Goal: Task Accomplishment & Management: Manage account settings

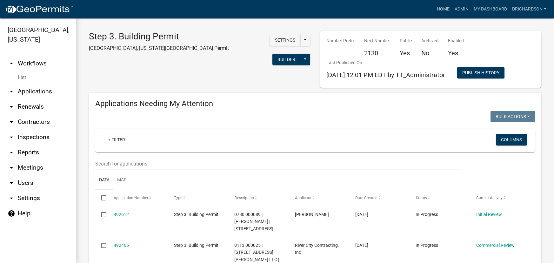
select select "1: 25"
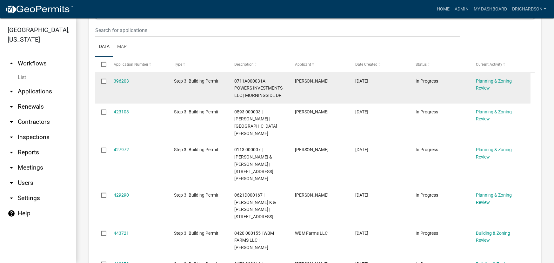
scroll to position [115, 0]
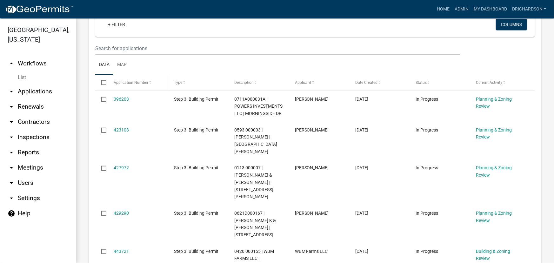
click at [145, 83] on span "Application Number" at bounding box center [131, 82] width 35 height 4
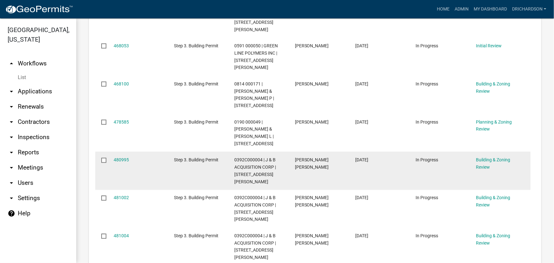
scroll to position [491, 0]
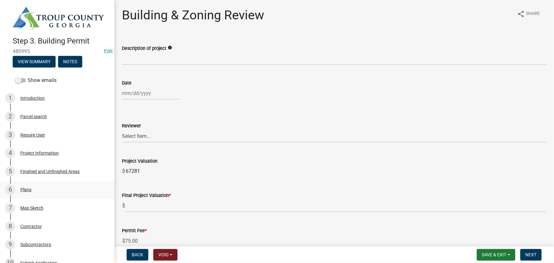
click at [25, 193] on div "6 Plans" at bounding box center [54, 190] width 99 height 10
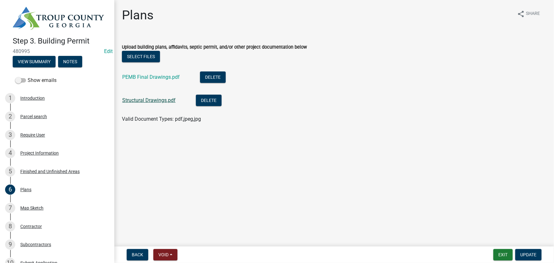
click at [159, 98] on link "Structural Drawings.pdf" at bounding box center [148, 100] width 53 height 6
click at [142, 76] on link "PEMB Final Drawings.pdf" at bounding box center [150, 77] width 57 height 6
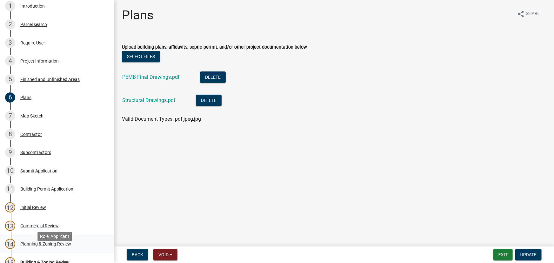
scroll to position [115, 0]
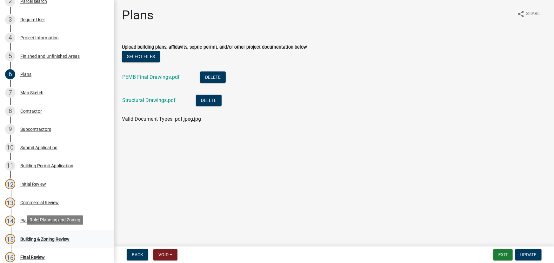
click at [36, 237] on div "Building & Zoning Review" at bounding box center [44, 239] width 49 height 4
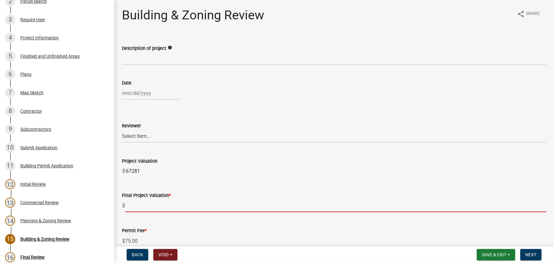
click at [145, 206] on input "text" at bounding box center [336, 205] width 422 height 13
paste input "$542,250.00"
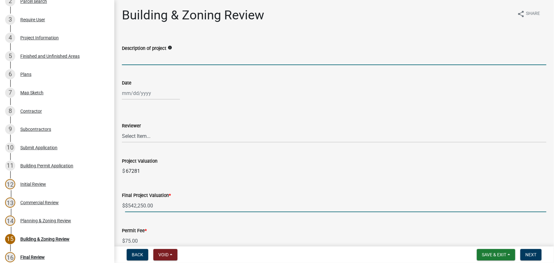
type input "542250"
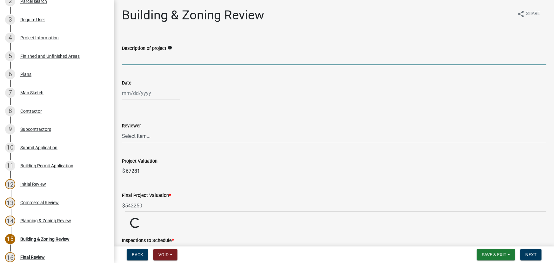
click at [141, 57] on input "Description of project" at bounding box center [334, 58] width 425 height 13
type input "Commercial Accessory Structure"
click at [139, 97] on div at bounding box center [151, 93] width 58 height 13
select select "10"
select select "2025"
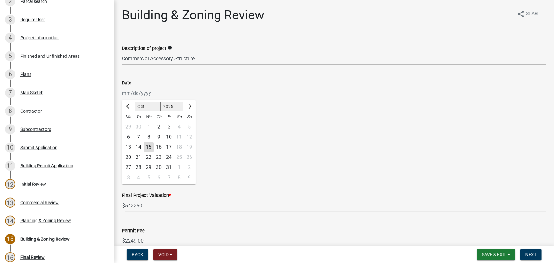
click at [147, 141] on div "8" at bounding box center [149, 137] width 10 height 10
type input "10/08/2025"
click at [146, 97] on div "[DATE]" at bounding box center [151, 93] width 58 height 13
select select "10"
select select "2025"
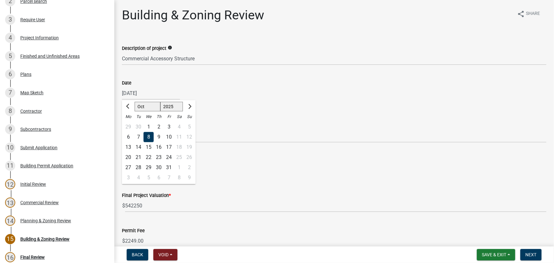
click at [147, 146] on div "15" at bounding box center [149, 147] width 10 height 10
type input "[DATE]"
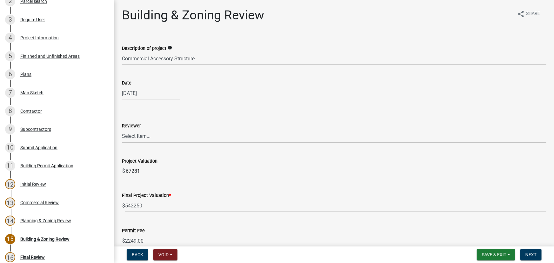
click at [141, 136] on select "Select Item... Douglas Richardson James Lorimer Thrailkill Jr Keanua Patterson …" at bounding box center [334, 136] width 425 height 13
click at [122, 130] on select "Select Item... Douglas Richardson James Lorimer Thrailkill Jr Keanua Patterson …" at bounding box center [334, 136] width 425 height 13
select select "d688b2a4-394c-4e7e-bf27-4f07b97f5404"
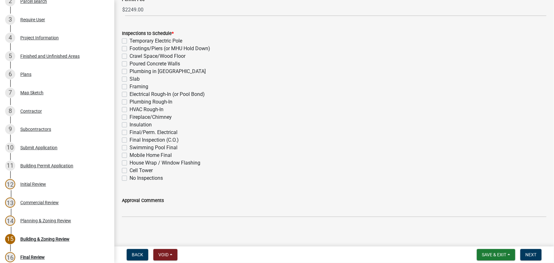
scroll to position [234, 0]
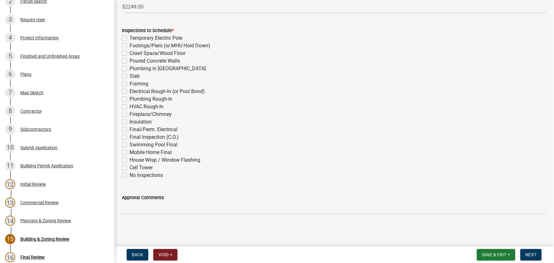
click at [130, 84] on label "Framing" at bounding box center [139, 84] width 19 height 8
click at [130, 84] on input "Framing" at bounding box center [132, 82] width 4 height 4
checkbox input "true"
checkbox input "false"
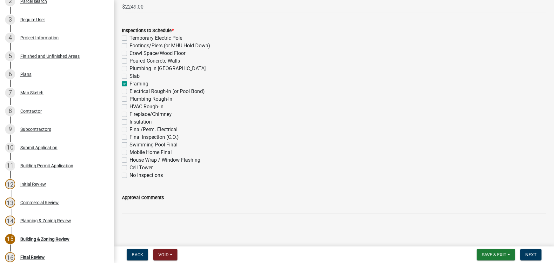
checkbox input "false"
checkbox input "true"
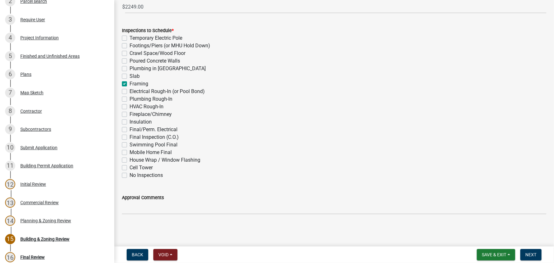
checkbox input "false"
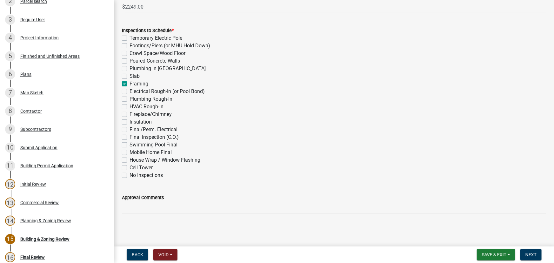
checkbox input "false"
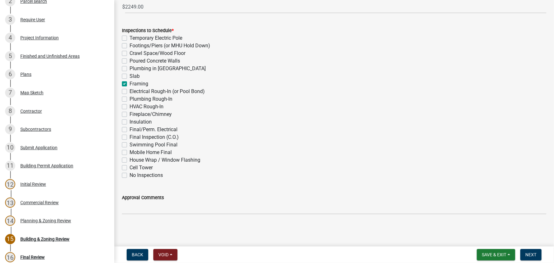
checkbox input "false"
click at [130, 44] on label "Footings/Piers (or MHU Hold Down)" at bounding box center [170, 46] width 81 height 8
click at [130, 44] on input "Footings/Piers (or MHU Hold Down)" at bounding box center [132, 44] width 4 height 4
checkbox input "true"
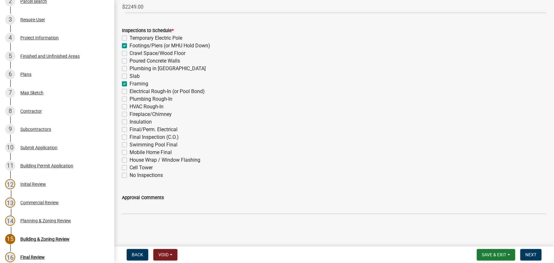
checkbox input "false"
checkbox input "true"
checkbox input "false"
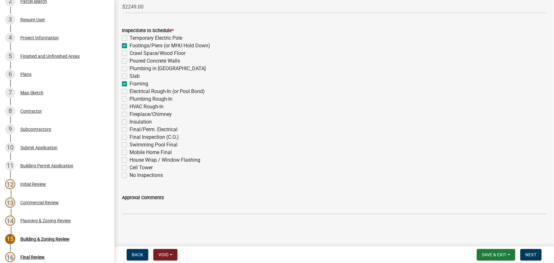
checkbox input "false"
checkbox input "true"
checkbox input "false"
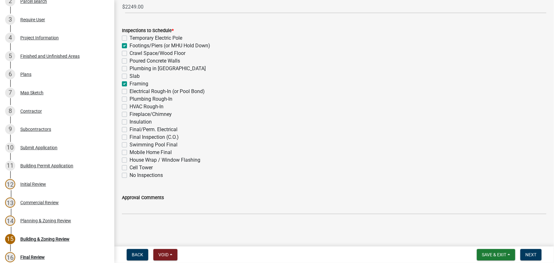
checkbox input "false"
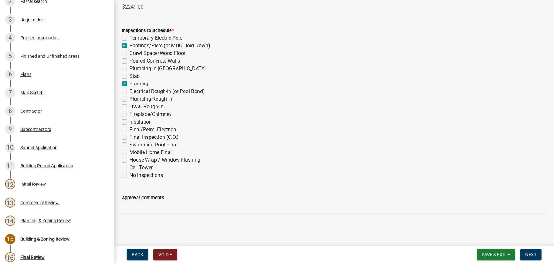
checkbox input "false"
click at [130, 74] on label "Slab" at bounding box center [135, 76] width 10 height 8
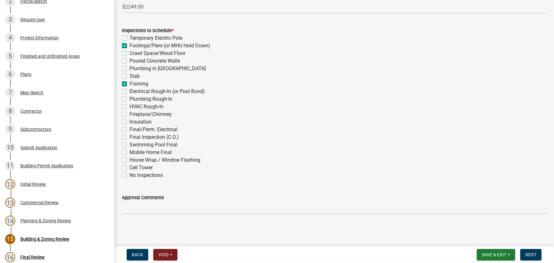
click at [130, 74] on input "Slab" at bounding box center [132, 74] width 4 height 4
checkbox input "true"
checkbox input "false"
checkbox input "true"
checkbox input "false"
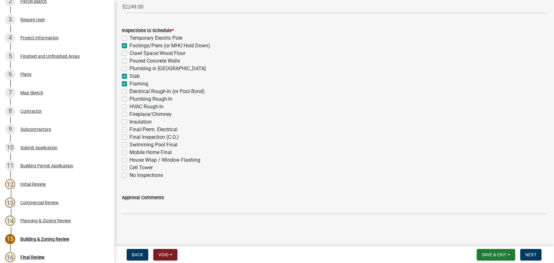
checkbox input "false"
checkbox input "true"
checkbox input "false"
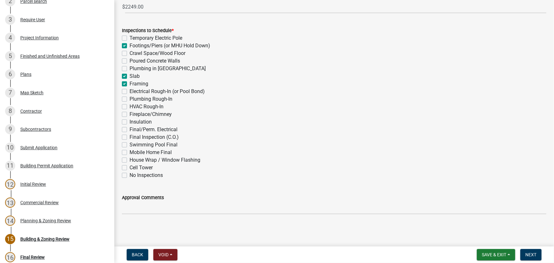
checkbox input "false"
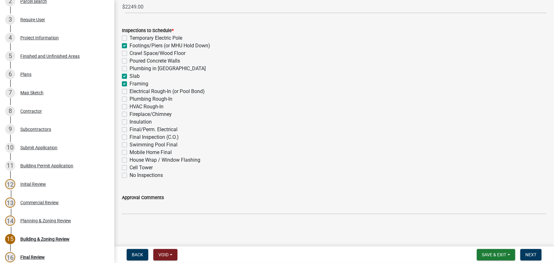
checkbox input "false"
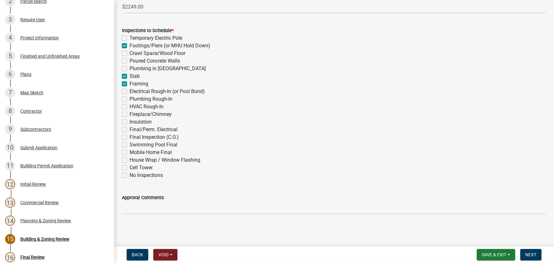
checkbox input "false"
click at [538, 255] on button "Next" at bounding box center [531, 254] width 21 height 11
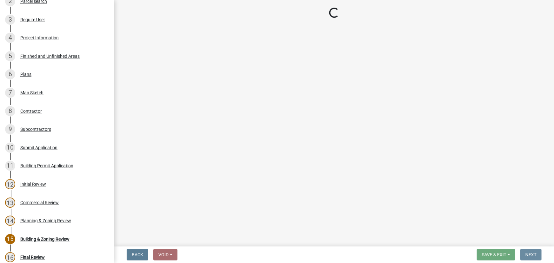
scroll to position [0, 0]
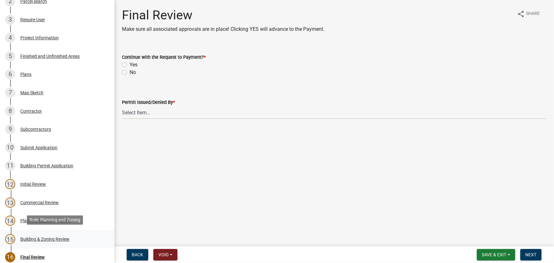
click at [36, 237] on div "Building & Zoning Review" at bounding box center [44, 239] width 49 height 4
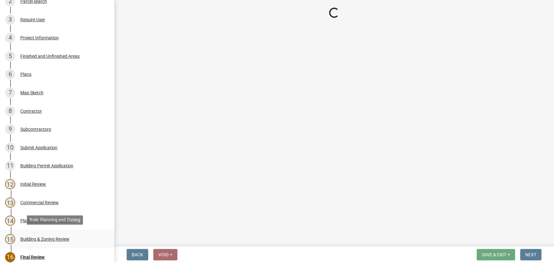
select select "d688b2a4-394c-4e7e-bf27-4f07b97f5404"
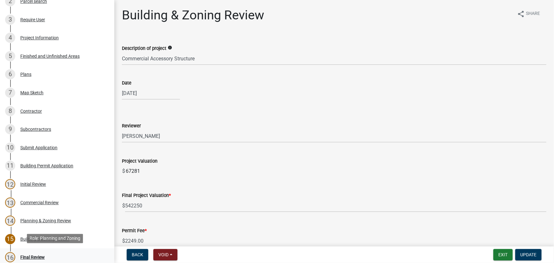
click at [36, 256] on div "Final Review" at bounding box center [32, 257] width 24 height 4
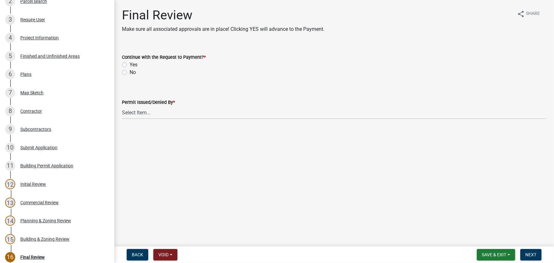
click at [130, 63] on label "Yes" at bounding box center [134, 65] width 8 height 8
click at [130, 63] on input "Yes" at bounding box center [132, 63] width 4 height 4
radio input "true"
click at [152, 118] on select "Select Item... Douglas Richardson James Lorimer Thrailkill Jr Keanua Patterson …" at bounding box center [334, 112] width 425 height 13
click at [122, 106] on select "Select Item... Douglas Richardson James Lorimer Thrailkill Jr Keanua Patterson …" at bounding box center [334, 112] width 425 height 13
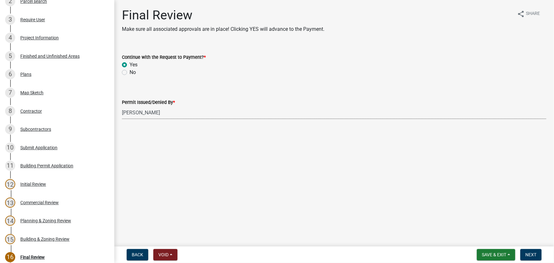
select select "d688b2a4-394c-4e7e-bf27-4f07b97f5404"
click at [530, 255] on span "Next" at bounding box center [531, 254] width 11 height 5
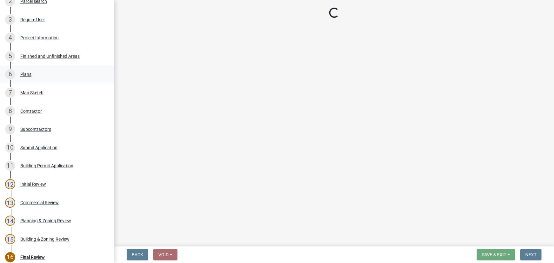
select select "3: 3"
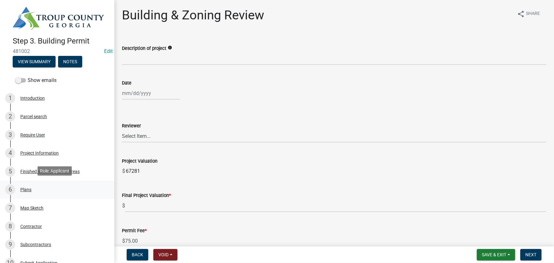
click at [33, 185] on div "6 Plans" at bounding box center [54, 190] width 99 height 10
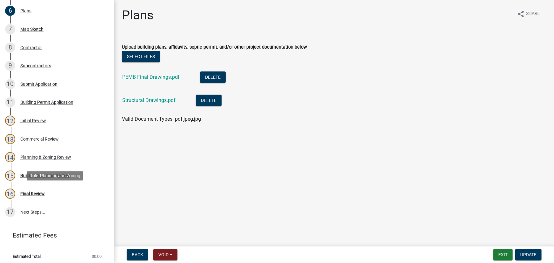
scroll to position [181, 0]
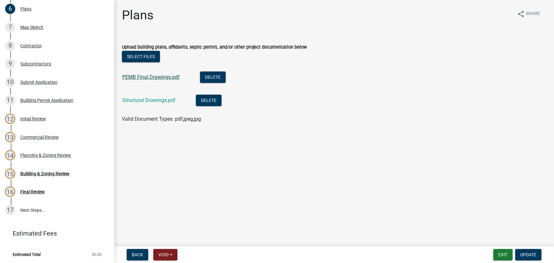
click at [148, 76] on link "PEMB Final Drawings.pdf" at bounding box center [150, 77] width 57 height 6
click at [50, 172] on div "Building & Zoning Review" at bounding box center [44, 174] width 49 height 4
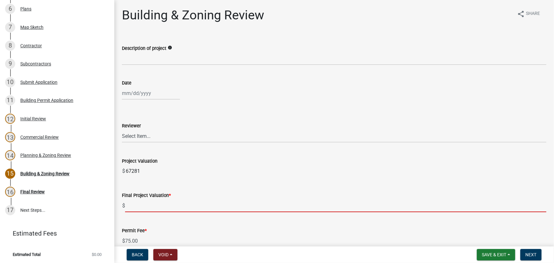
click at [150, 206] on input "text" at bounding box center [336, 205] width 422 height 13
paste input "$542,250.00"
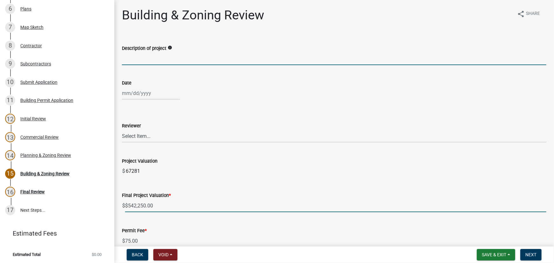
type input "542250"
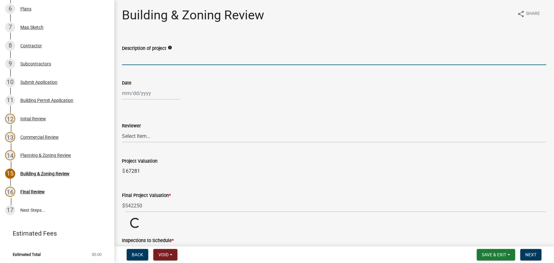
click at [144, 57] on input "Description of project" at bounding box center [334, 58] width 425 height 13
type input "Commercial Accessory Structure"
click at [146, 92] on div at bounding box center [151, 93] width 58 height 13
select select "10"
select select "2025"
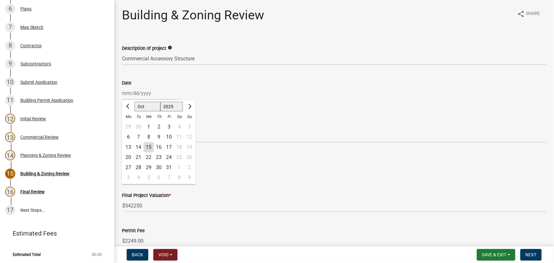
click at [149, 147] on div "15" at bounding box center [149, 147] width 10 height 10
type input "[DATE]"
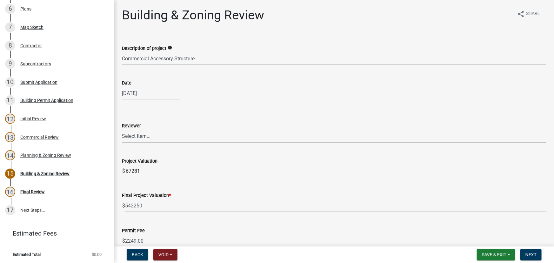
click at [142, 136] on select "Select Item... [PERSON_NAME] [PERSON_NAME] [PERSON_NAME] [PERSON_NAME]" at bounding box center [334, 136] width 425 height 13
click at [122, 130] on select "Select Item... [PERSON_NAME] [PERSON_NAME] [PERSON_NAME] [PERSON_NAME]" at bounding box center [334, 136] width 425 height 13
select select "d688b2a4-394c-4e7e-bf27-4f07b97f5404"
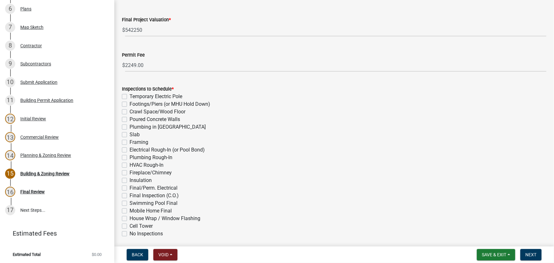
scroll to position [231, 0]
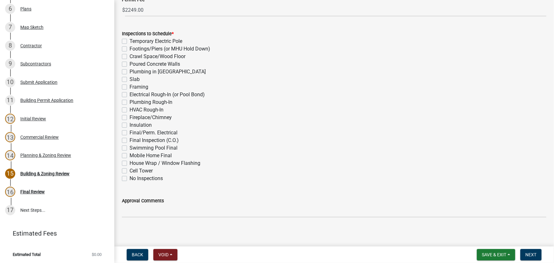
click at [130, 50] on label "Footings/Piers (or MHU Hold Down)" at bounding box center [170, 49] width 81 height 8
click at [130, 49] on input "Footings/Piers (or MHU Hold Down)" at bounding box center [132, 47] width 4 height 4
checkbox input "true"
checkbox input "false"
checkbox input "true"
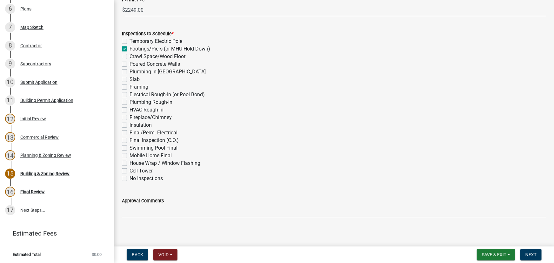
checkbox input "false"
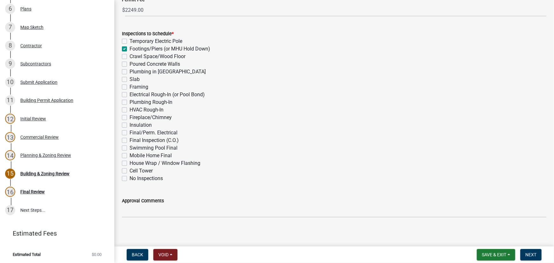
checkbox input "false"
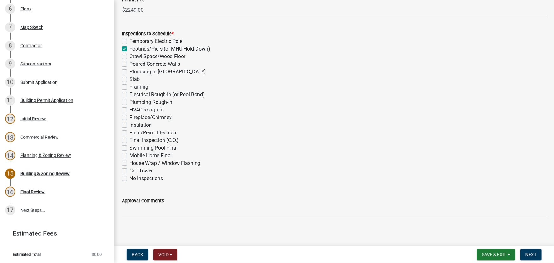
checkbox input "false"
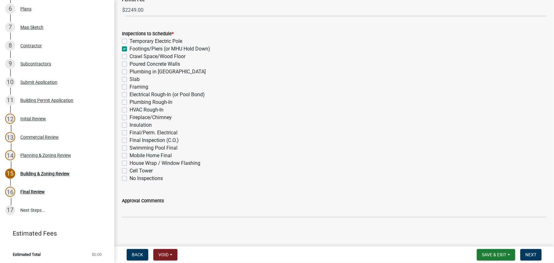
checkbox input "false"
click at [130, 79] on label "Slab" at bounding box center [135, 80] width 10 height 8
click at [130, 79] on input "Slab" at bounding box center [132, 78] width 4 height 4
checkbox input "true"
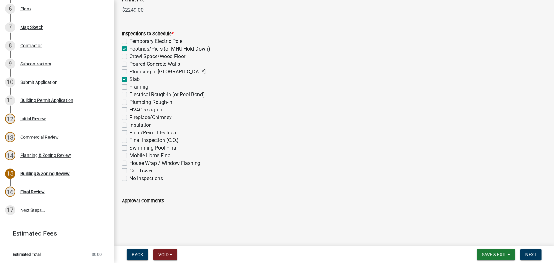
checkbox input "false"
checkbox input "true"
checkbox input "false"
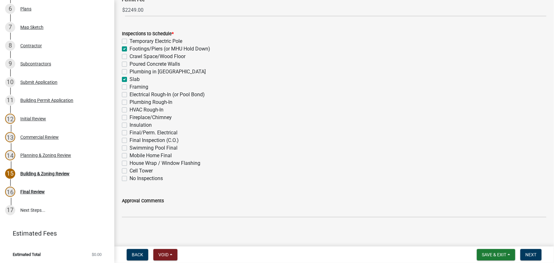
checkbox input "true"
checkbox input "false"
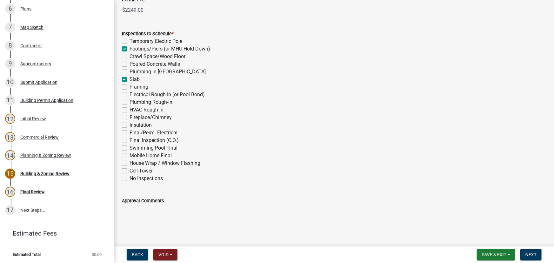
checkbox input "false"
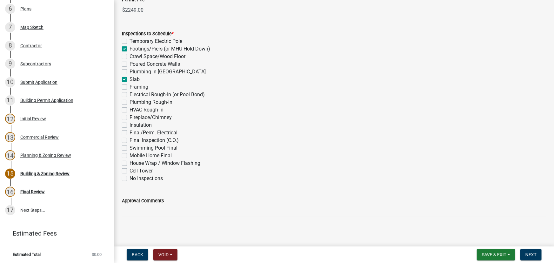
checkbox input "false"
click at [130, 88] on label "Framing" at bounding box center [139, 87] width 19 height 8
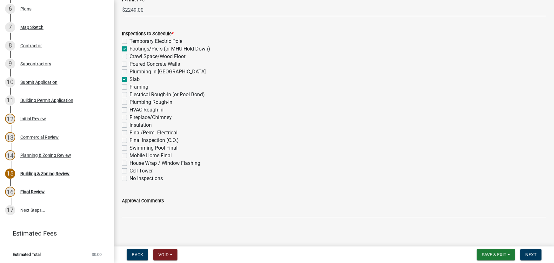
click at [130, 87] on input "Framing" at bounding box center [132, 85] width 4 height 4
checkbox input "true"
checkbox input "false"
checkbox input "true"
checkbox input "false"
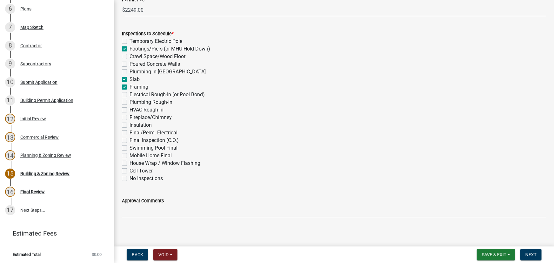
checkbox input "false"
checkbox input "true"
checkbox input "false"
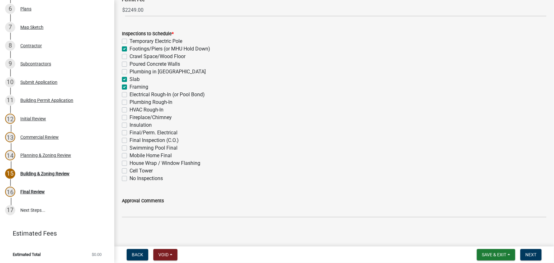
checkbox input "false"
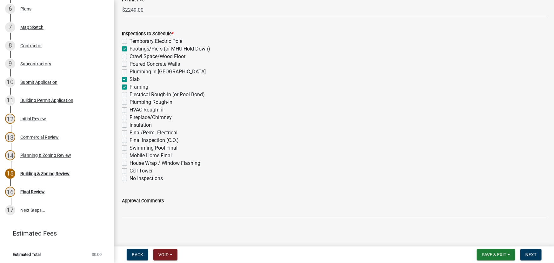
checkbox input "false"
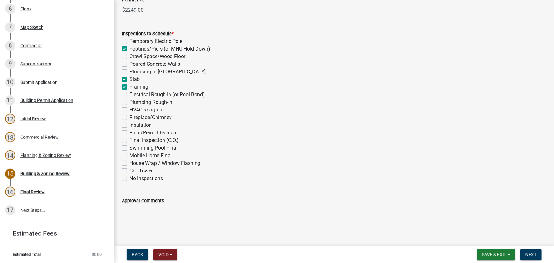
checkbox input "false"
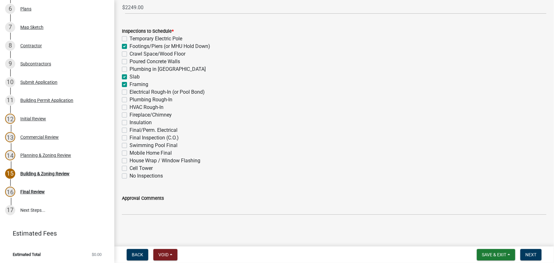
scroll to position [234, 0]
click at [535, 256] on span "Next" at bounding box center [531, 254] width 11 height 5
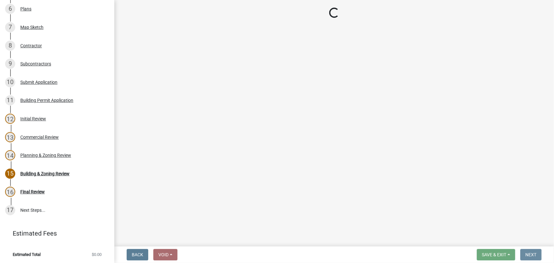
scroll to position [0, 0]
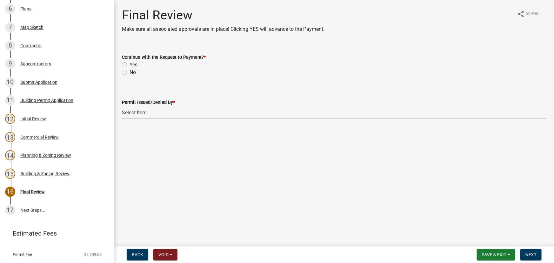
drag, startPoint x: 126, startPoint y: 63, endPoint x: 128, endPoint y: 79, distance: 15.7
click at [130, 64] on label "Yes" at bounding box center [134, 65] width 8 height 8
click at [130, 64] on input "Yes" at bounding box center [132, 63] width 4 height 4
radio input "true"
click at [145, 113] on select "Select Item... Douglas Richardson James Lorimer Thrailkill Jr Keanua Patterson …" at bounding box center [334, 112] width 425 height 13
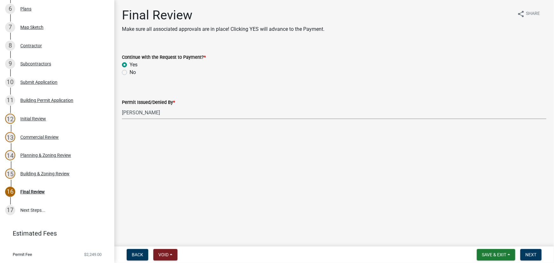
click at [122, 106] on select "Select Item... Douglas Richardson James Lorimer Thrailkill Jr Keanua Patterson …" at bounding box center [334, 112] width 425 height 13
select select "d688b2a4-394c-4e7e-bf27-4f07b97f5404"
click at [537, 259] on button "Next" at bounding box center [531, 254] width 21 height 11
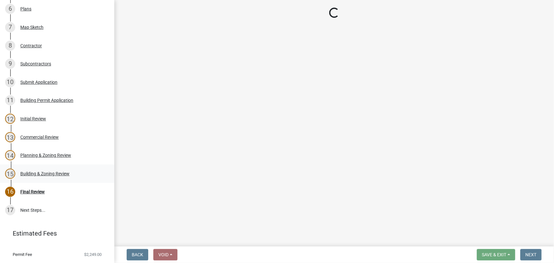
select select "3: 3"
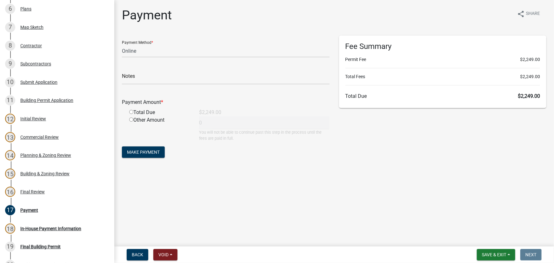
scroll to position [419, 0]
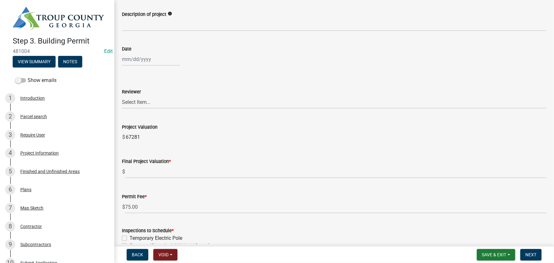
scroll to position [115, 0]
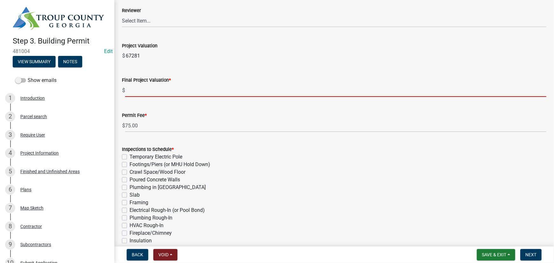
click at [135, 91] on input "text" at bounding box center [336, 90] width 422 height 13
paste input "$542,250.00"
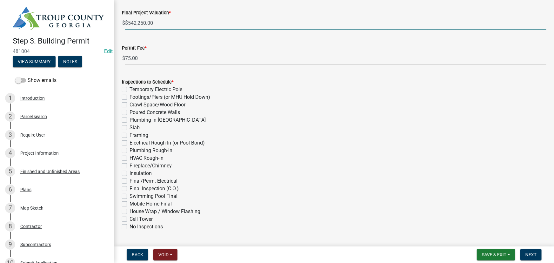
scroll to position [202, 0]
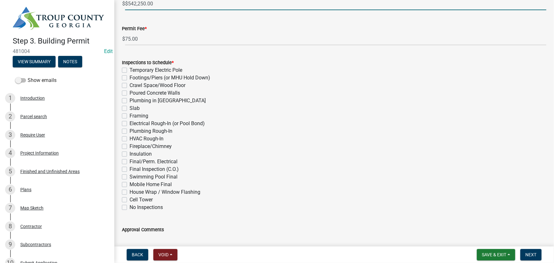
type input "542250"
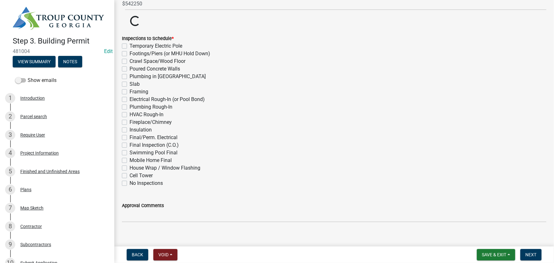
click at [125, 79] on div "Inspections to Schedule * Temporary Electric Pole Footings/Piers (or MHU Hold D…" at bounding box center [334, 111] width 425 height 152
click at [130, 54] on label "Footings/Piers (or MHU Hold Down)" at bounding box center [170, 54] width 81 height 8
click at [130, 54] on input "Footings/Piers (or MHU Hold Down)" at bounding box center [132, 52] width 4 height 4
checkbox input "true"
checkbox input "false"
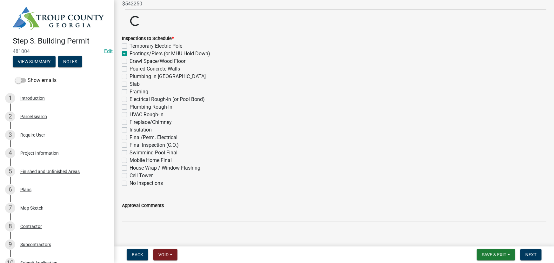
checkbox input "true"
checkbox input "false"
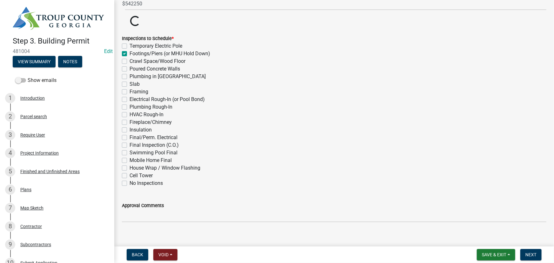
checkbox input "false"
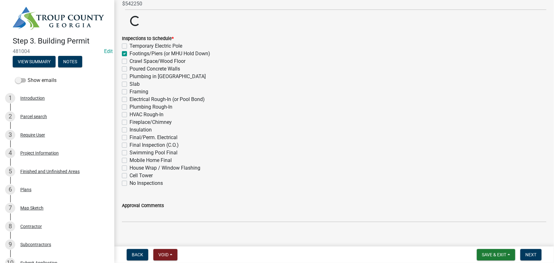
checkbox input "false"
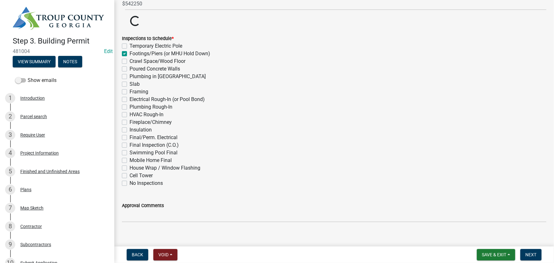
checkbox input "false"
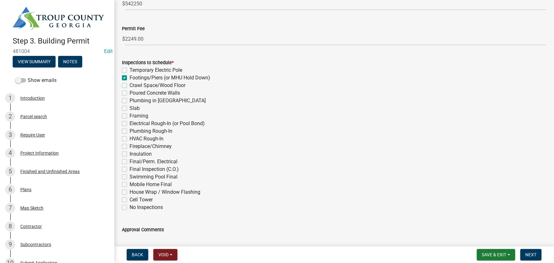
click at [130, 110] on label "Slab" at bounding box center [135, 109] width 10 height 8
click at [130, 109] on input "Slab" at bounding box center [132, 107] width 4 height 4
checkbox input "true"
checkbox input "false"
checkbox input "true"
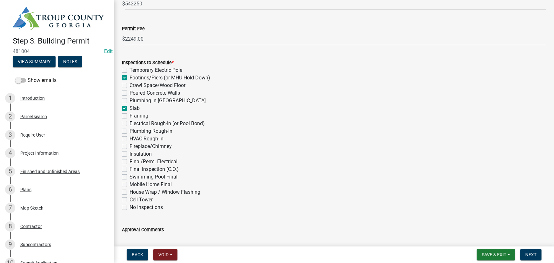
checkbox input "false"
checkbox input "true"
checkbox input "false"
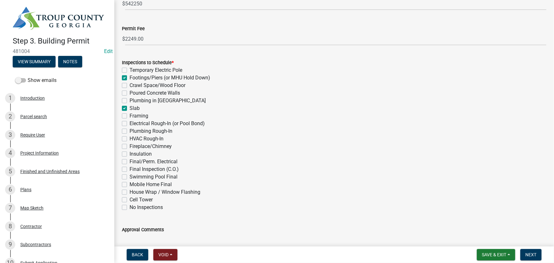
checkbox input "false"
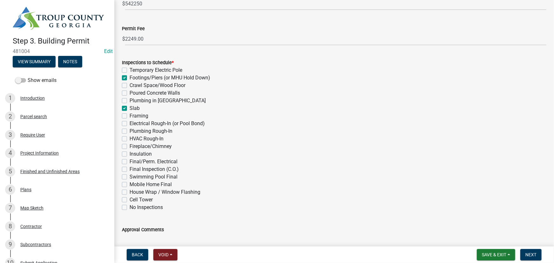
checkbox input "false"
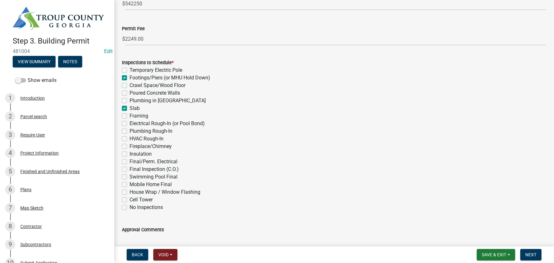
checkbox input "false"
click at [130, 116] on label "Framing" at bounding box center [139, 116] width 19 height 8
click at [130, 116] on input "Framing" at bounding box center [132, 114] width 4 height 4
checkbox input "true"
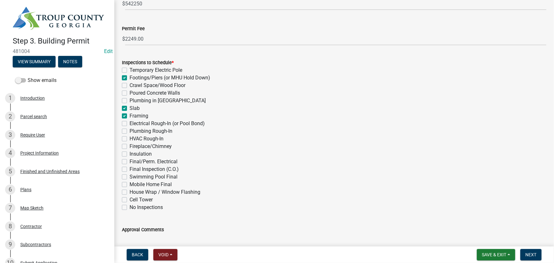
checkbox input "false"
checkbox input "true"
checkbox input "false"
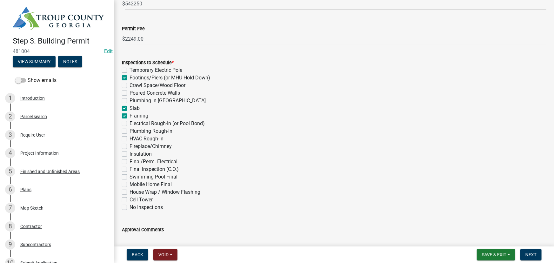
checkbox input "true"
checkbox input "false"
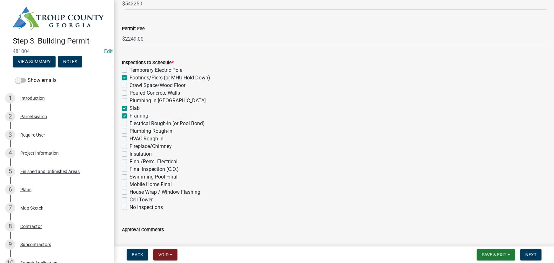
checkbox input "false"
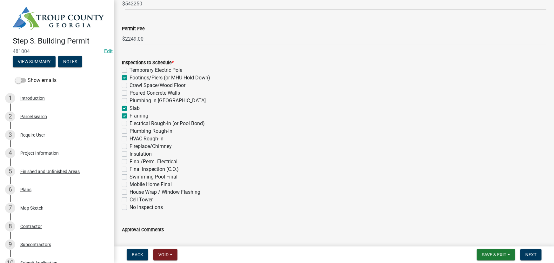
checkbox input "false"
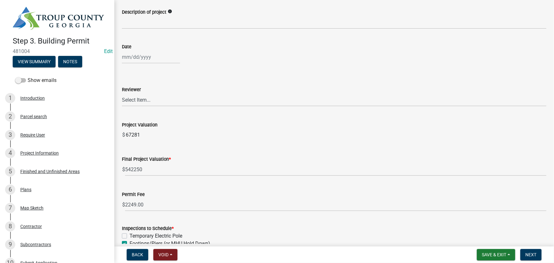
scroll to position [0, 0]
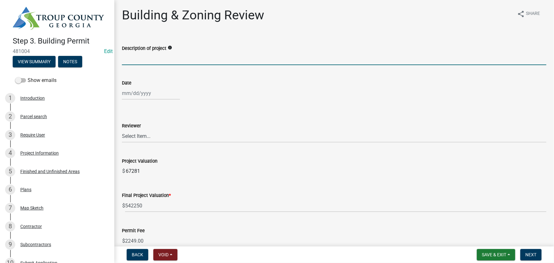
click at [137, 54] on input "Description of project" at bounding box center [334, 58] width 425 height 13
type input "Commercial Accessory Structure"
select select "10"
select select "2025"
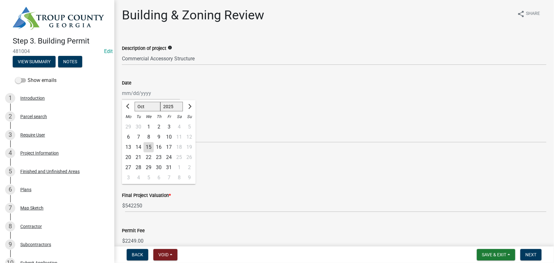
drag, startPoint x: 134, startPoint y: 95, endPoint x: 136, endPoint y: 99, distance: 4.1
click at [134, 95] on div "Jan Feb Mar Apr May Jun Jul Aug Sep Oct Nov Dec 1525 1526 1527 1528 1529 1530 1…" at bounding box center [151, 93] width 58 height 13
click at [146, 145] on div "15" at bounding box center [149, 147] width 10 height 10
type input "10/15/2025"
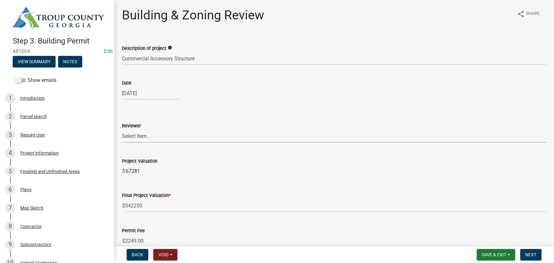
click at [143, 132] on select "Select Item... Douglas Richardson James Lorimer Thrailkill Jr Keanua Patterson …" at bounding box center [334, 136] width 425 height 13
click at [122, 130] on select "Select Item... Douglas Richardson James Lorimer Thrailkill Jr Keanua Patterson …" at bounding box center [334, 136] width 425 height 13
select select "d688b2a4-394c-4e7e-bf27-4f07b97f5404"
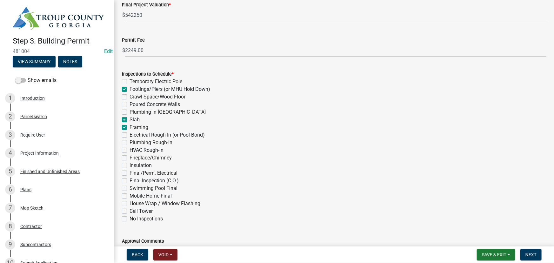
scroll to position [234, 0]
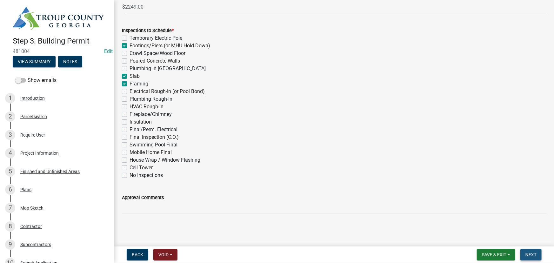
click at [527, 252] on span "Next" at bounding box center [531, 254] width 11 height 5
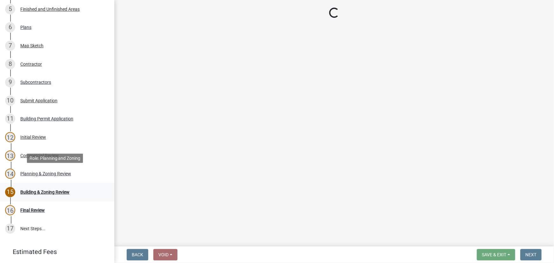
scroll to position [181, 0]
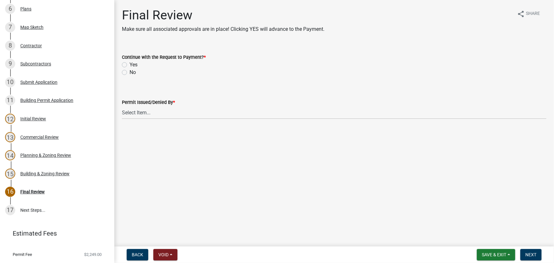
click at [130, 63] on label "Yes" at bounding box center [134, 65] width 8 height 8
click at [130, 63] on input "Yes" at bounding box center [132, 63] width 4 height 4
radio input "true"
click at [147, 113] on select "Select Item... Douglas Richardson James Lorimer Thrailkill Jr Keanua Patterson …" at bounding box center [334, 112] width 425 height 13
click at [122, 106] on select "Select Item... Douglas Richardson James Lorimer Thrailkill Jr Keanua Patterson …" at bounding box center [334, 112] width 425 height 13
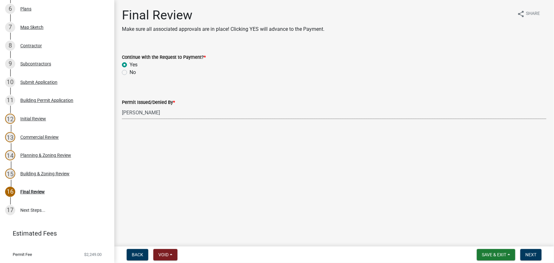
select select "d688b2a4-394c-4e7e-bf27-4f07b97f5404"
click at [529, 254] on span "Next" at bounding box center [531, 254] width 11 height 5
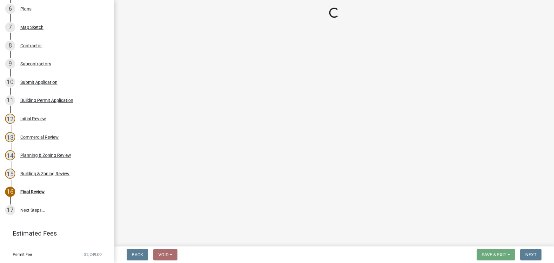
select select "3: 3"
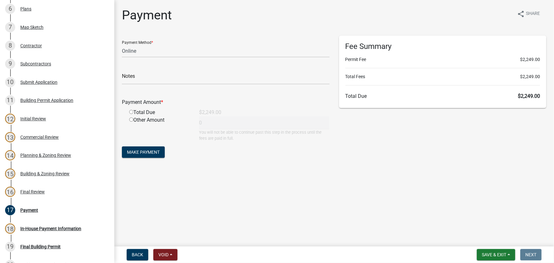
scroll to position [419, 0]
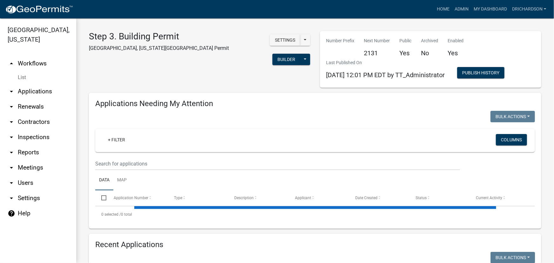
select select "1: 25"
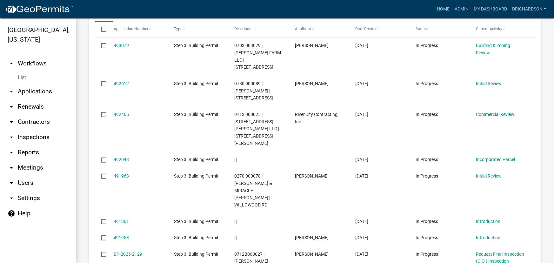
scroll to position [1400, 0]
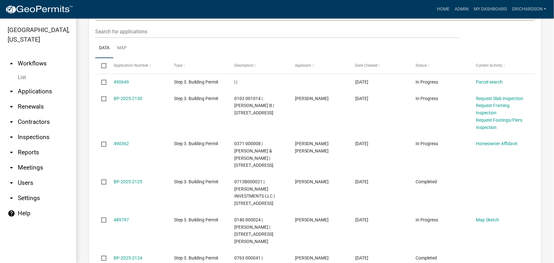
scroll to position [1400, 0]
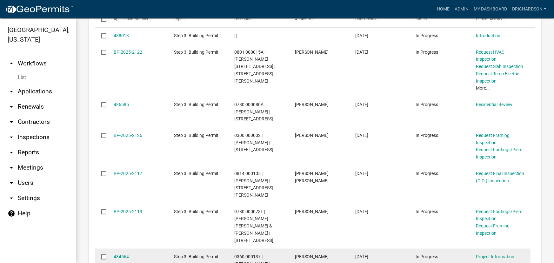
scroll to position [1234, 0]
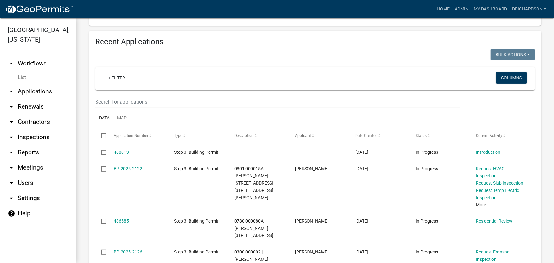
click at [124, 95] on input "text" at bounding box center [277, 101] width 365 height 13
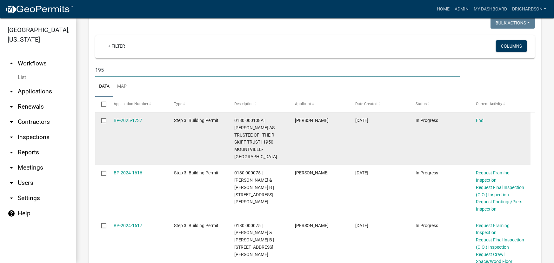
scroll to position [1263, 0]
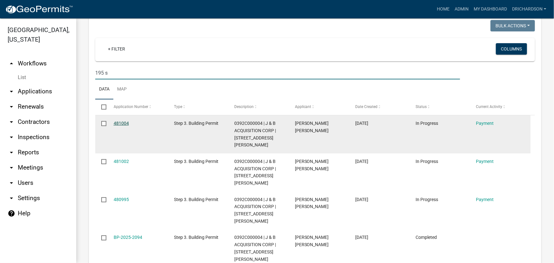
type input "195 s"
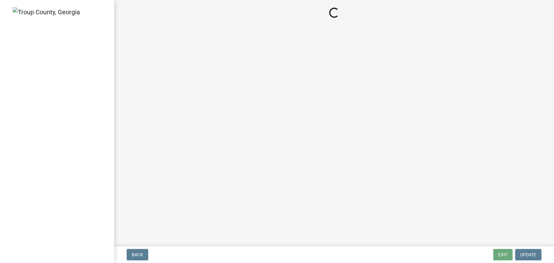
select select "3: 3"
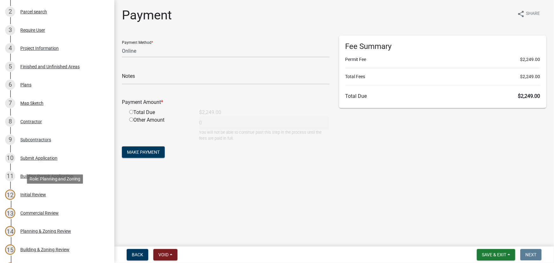
scroll to position [202, 0]
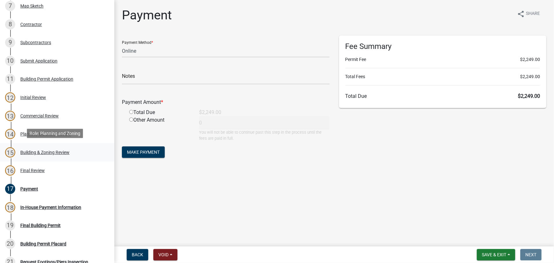
click at [41, 153] on div "Building & Zoning Review" at bounding box center [44, 152] width 49 height 4
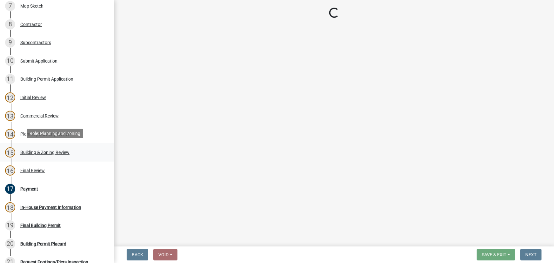
select select "d688b2a4-394c-4e7e-bf27-4f07b97f5404"
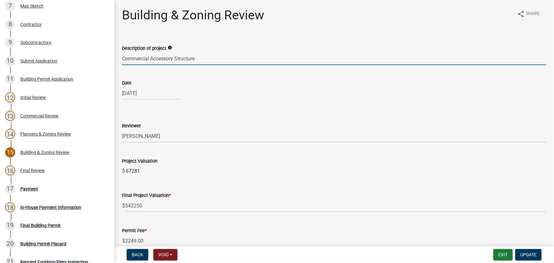
click at [206, 56] on input "Commercial Accessory Structure" at bounding box center [334, 58] width 425 height 13
type input "Commercial Accessory Structure IIB"
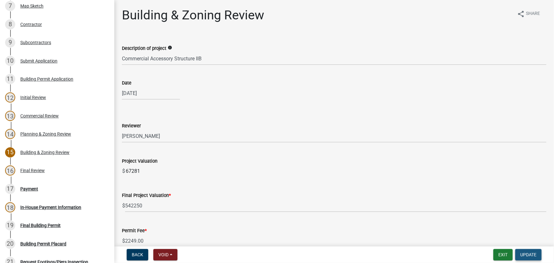
click at [537, 254] on button "Update" at bounding box center [529, 254] width 26 height 11
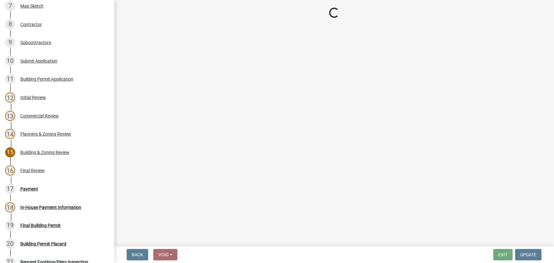
select select "3: 3"
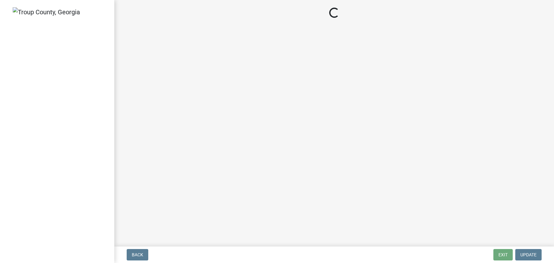
select select "3: 3"
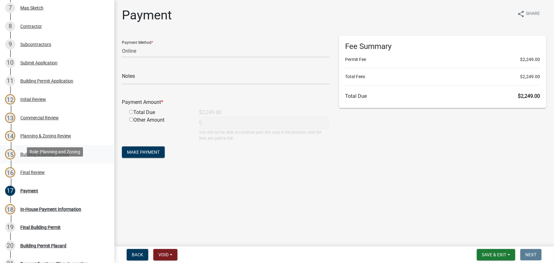
scroll to position [202, 0]
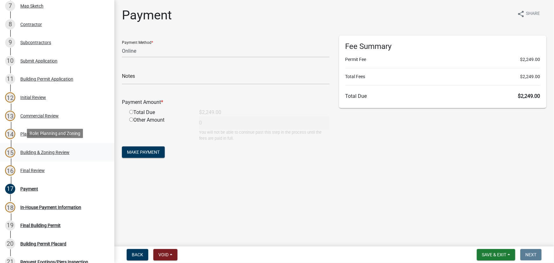
click at [44, 151] on div "Building & Zoning Review" at bounding box center [44, 152] width 49 height 4
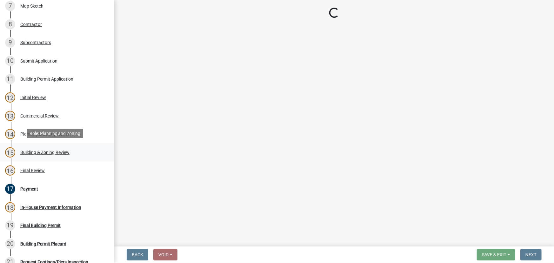
select select "d688b2a4-394c-4e7e-bf27-4f07b97f5404"
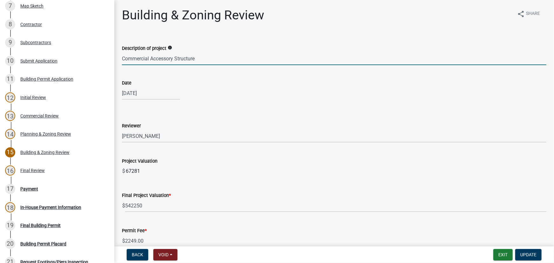
click at [209, 59] on input "Commercial Accessory Structure" at bounding box center [334, 58] width 425 height 13
type input "Commercial Accessory Structure IB"
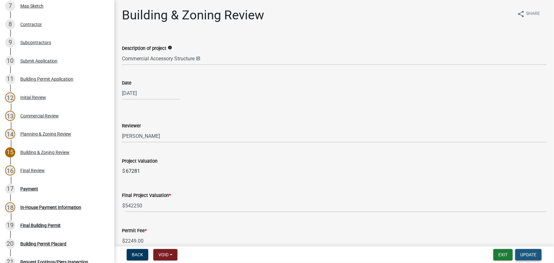
click at [532, 256] on span "Update" at bounding box center [529, 254] width 16 height 5
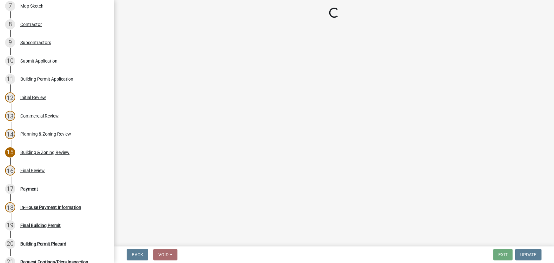
select select "3: 3"
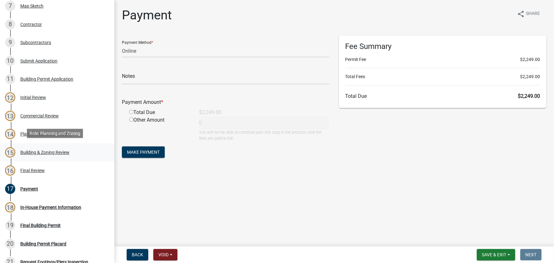
click at [29, 154] on div "15 Building & Zoning Review" at bounding box center [54, 152] width 99 height 10
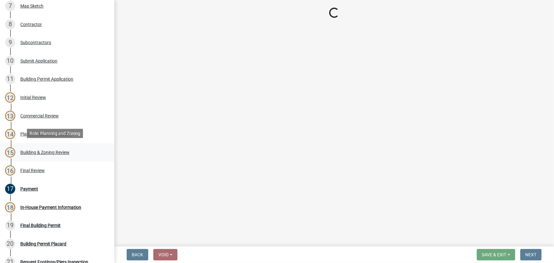
select select "d688b2a4-394c-4e7e-bf27-4f07b97f5404"
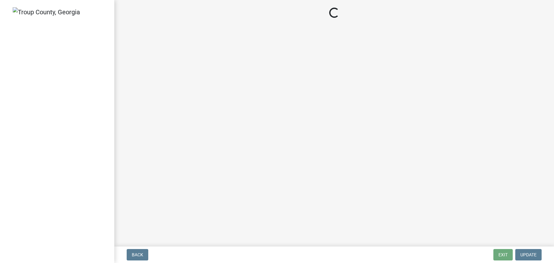
select select "3: 3"
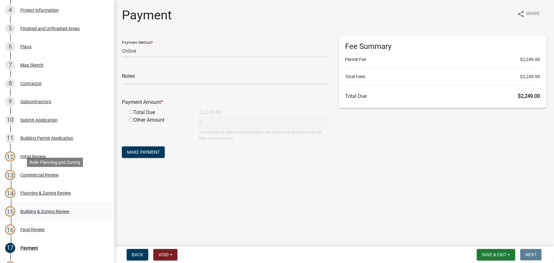
scroll to position [173, 0]
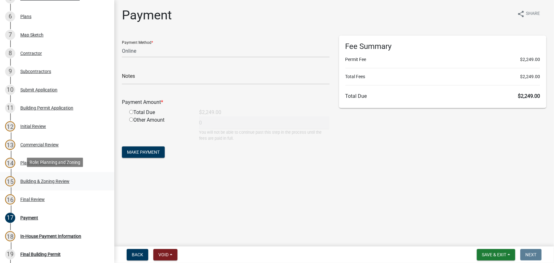
click at [34, 179] on div "Building & Zoning Review" at bounding box center [44, 181] width 49 height 4
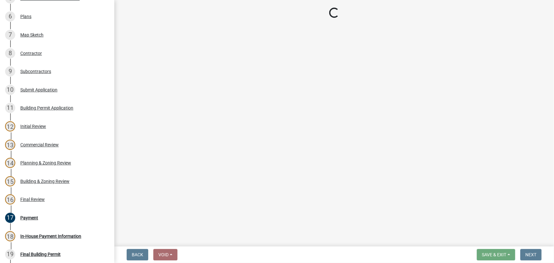
select select "d688b2a4-394c-4e7e-bf27-4f07b97f5404"
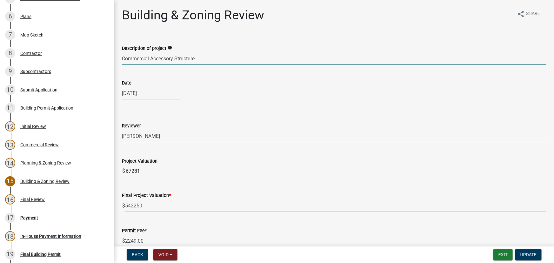
click at [212, 57] on input "Commercial Accessory Structure" at bounding box center [334, 58] width 425 height 13
type input "Commercial Accessory Structure IB"
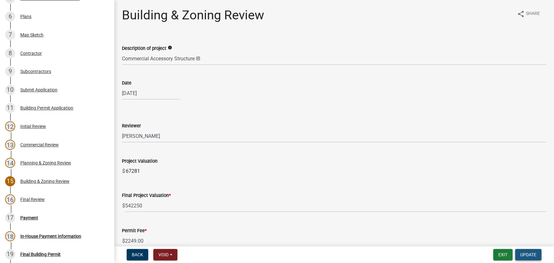
click at [529, 249] on button "Update" at bounding box center [529, 254] width 26 height 11
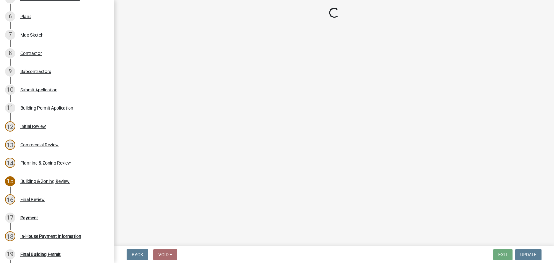
select select "3: 3"
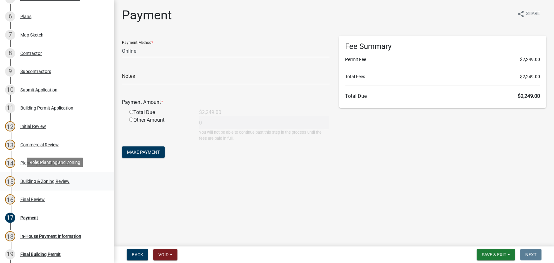
click at [38, 184] on div "15 Building & Zoning Review" at bounding box center [54, 181] width 99 height 10
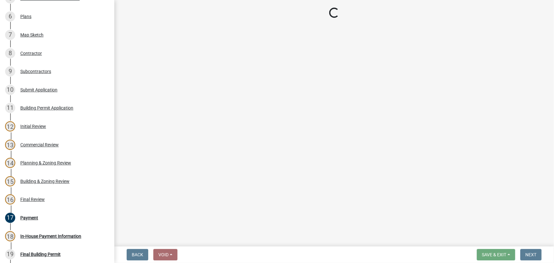
select select "d688b2a4-394c-4e7e-bf27-4f07b97f5404"
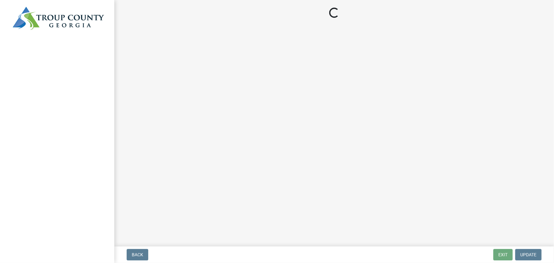
select select "3: 3"
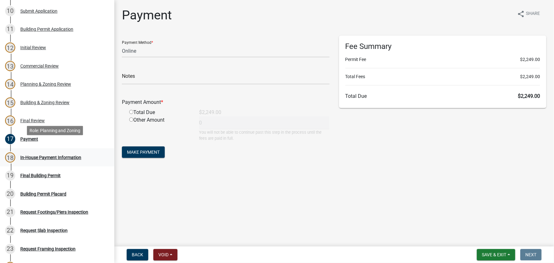
scroll to position [260, 0]
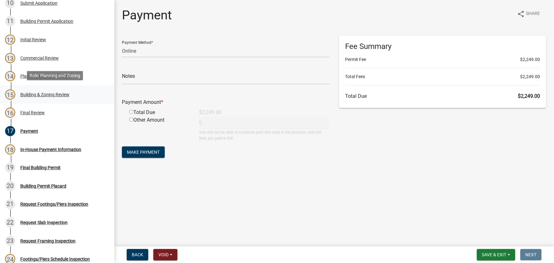
click at [40, 92] on div "Building & Zoning Review" at bounding box center [44, 94] width 49 height 4
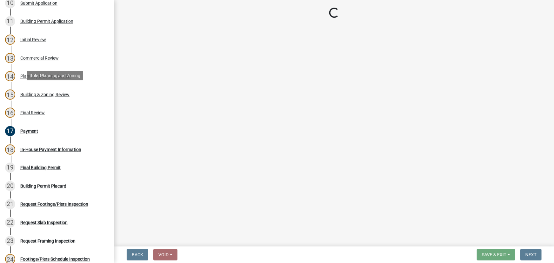
select select "d688b2a4-394c-4e7e-bf27-4f07b97f5404"
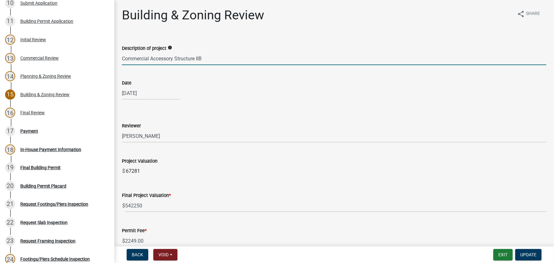
click at [200, 56] on input "Commercial Accessory Structure IIB" at bounding box center [334, 58] width 425 height 13
type input "Commercial Accessory Structure IB"
click at [525, 250] on button "Update" at bounding box center [529, 254] width 26 height 11
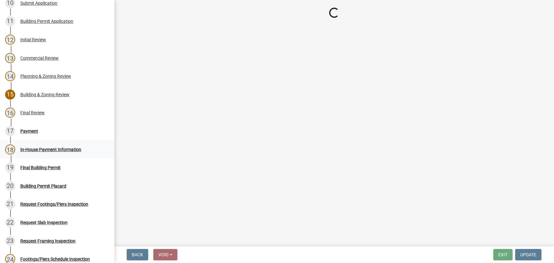
select select "3: 3"
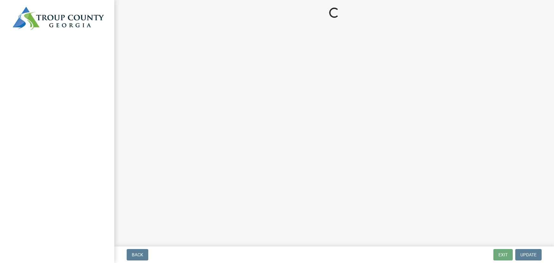
select select "3: 3"
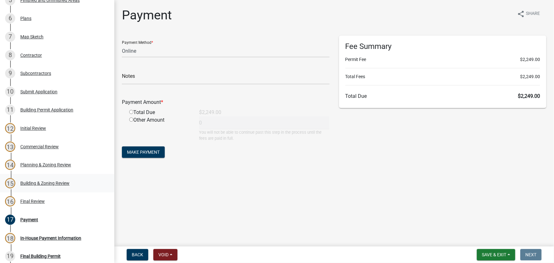
scroll to position [173, 0]
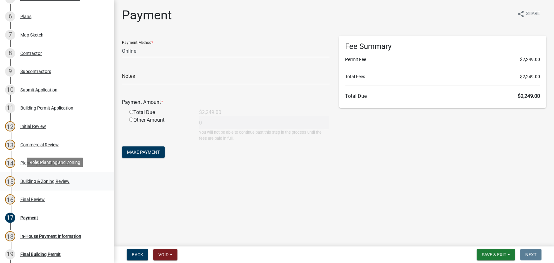
click at [41, 179] on div "Building & Zoning Review" at bounding box center [44, 181] width 49 height 4
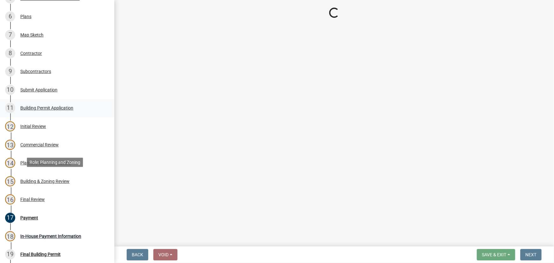
select select "d688b2a4-394c-4e7e-bf27-4f07b97f5404"
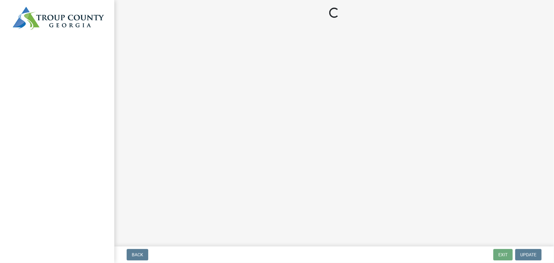
select select "3: 3"
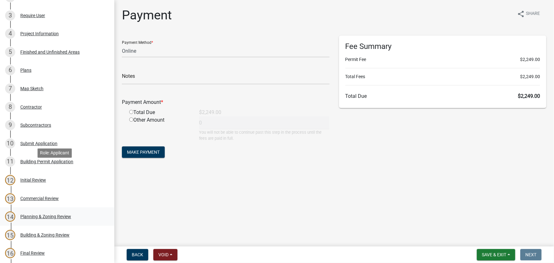
scroll to position [173, 0]
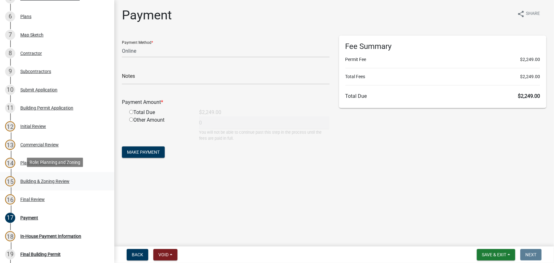
click at [40, 182] on div "Building & Zoning Review" at bounding box center [44, 181] width 49 height 4
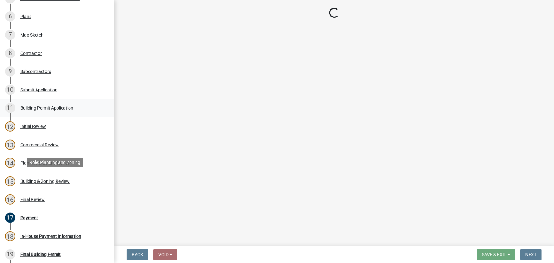
select select "d688b2a4-394c-4e7e-bf27-4f07b97f5404"
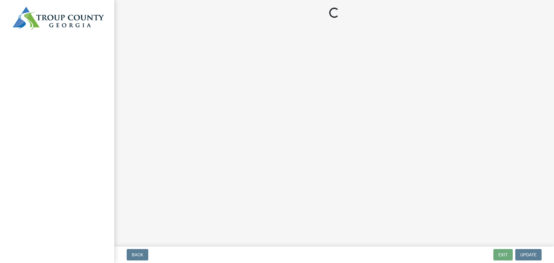
select select "3: 3"
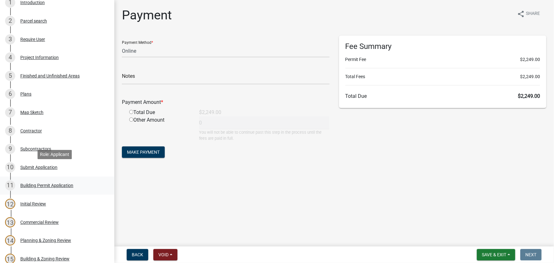
scroll to position [115, 0]
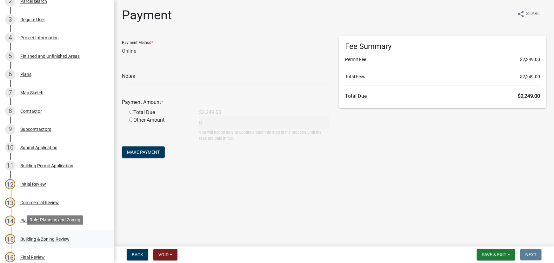
click at [45, 237] on div "Building & Zoning Review" at bounding box center [44, 239] width 49 height 4
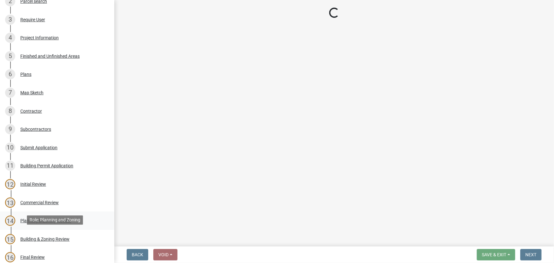
select select "d688b2a4-394c-4e7e-bf27-4f07b97f5404"
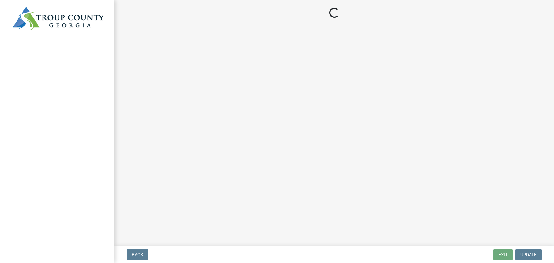
select select "3: 3"
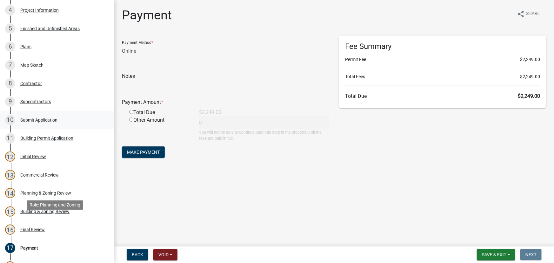
scroll to position [144, 0]
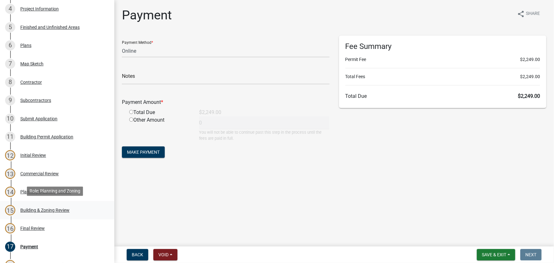
click at [37, 208] on div "Building & Zoning Review" at bounding box center [44, 210] width 49 height 4
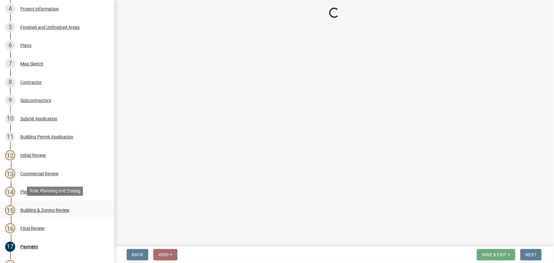
select select "d688b2a4-394c-4e7e-bf27-4f07b97f5404"
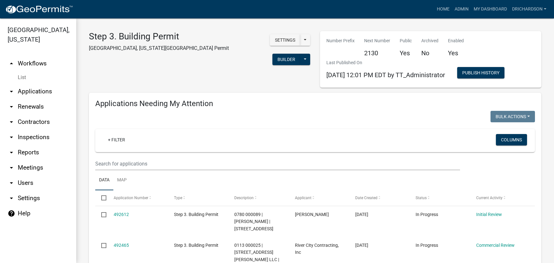
select select "1: 25"
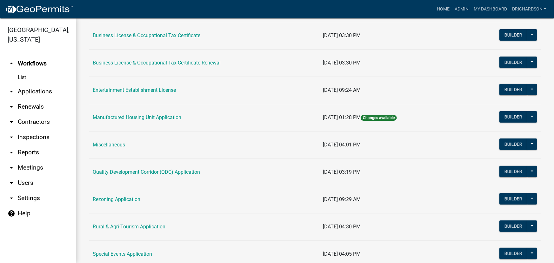
scroll to position [86, 0]
